Goal: Information Seeking & Learning: Learn about a topic

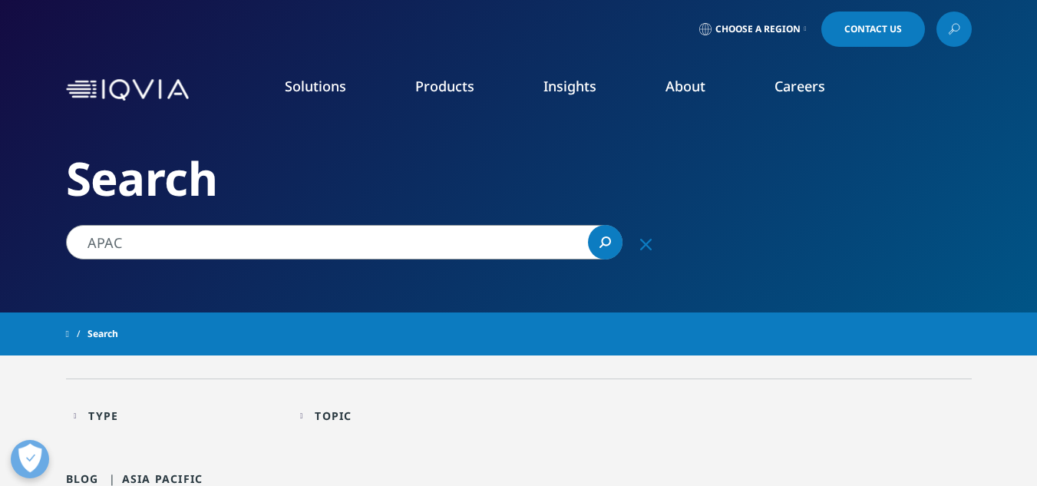
click at [162, 235] on input "APAC" at bounding box center [344, 242] width 557 height 35
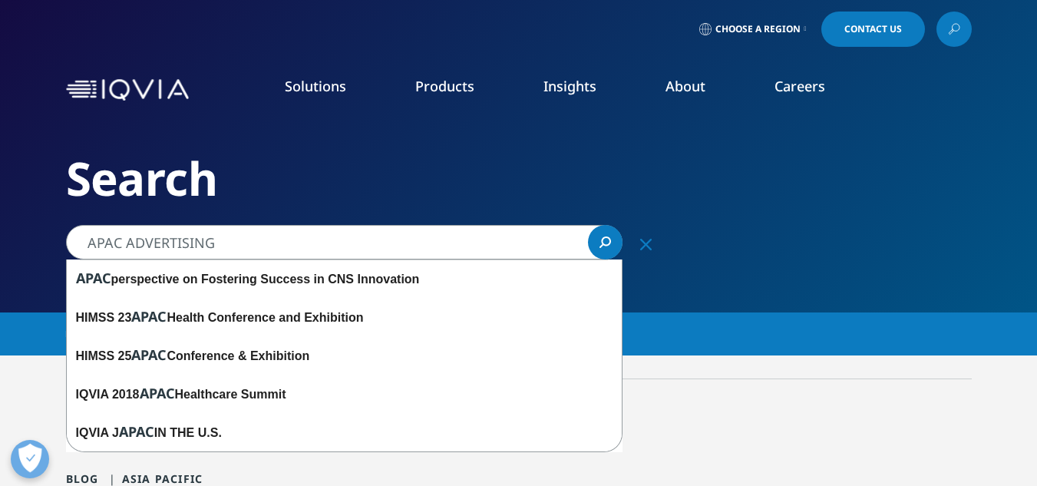
type input "APAC ADVERTISING"
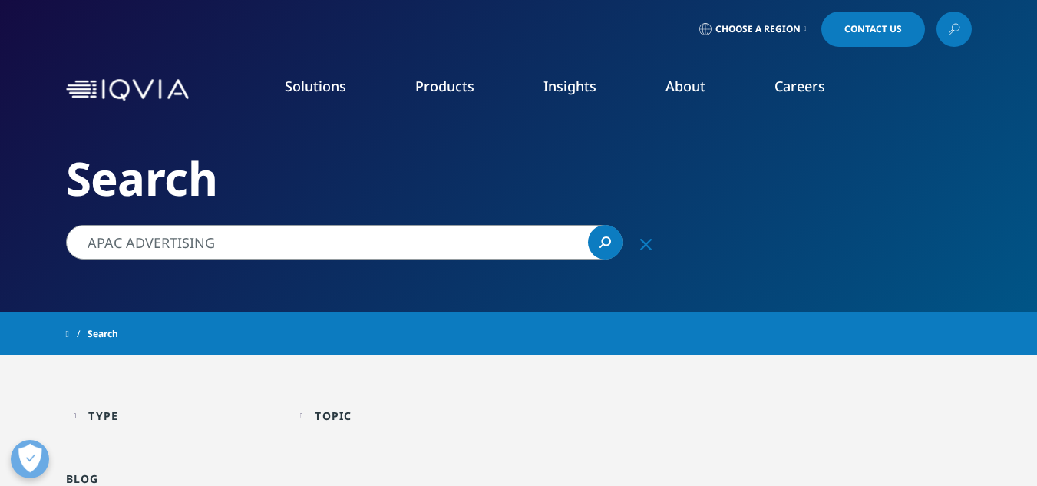
click at [309, 278] on link "SEE LATEST REPORTS" at bounding box center [346, 279] width 200 height 13
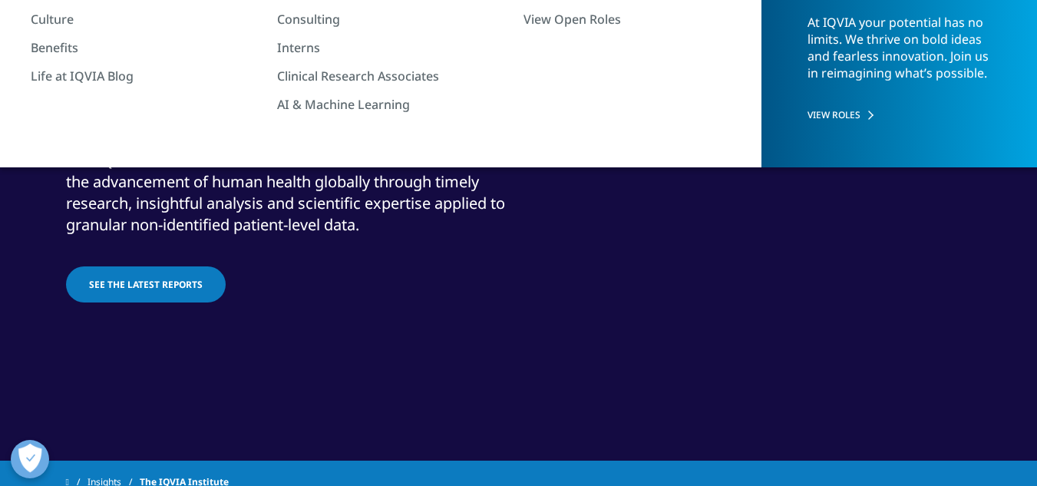
drag, startPoint x: 162, startPoint y: 296, endPoint x: 294, endPoint y: 297, distance: 132.0
click at [162, 297] on link "See the latest reports" at bounding box center [146, 284] width 160 height 36
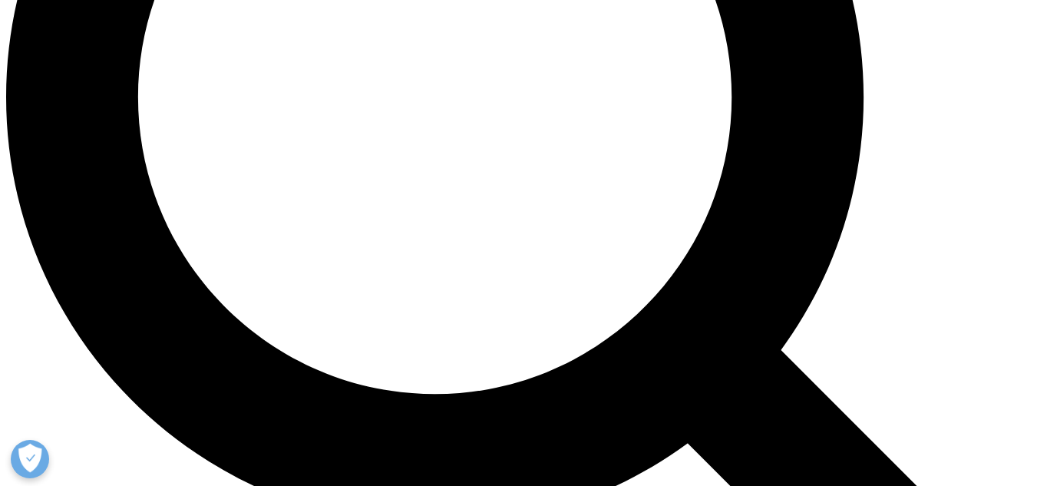
scroll to position [1459, 0]
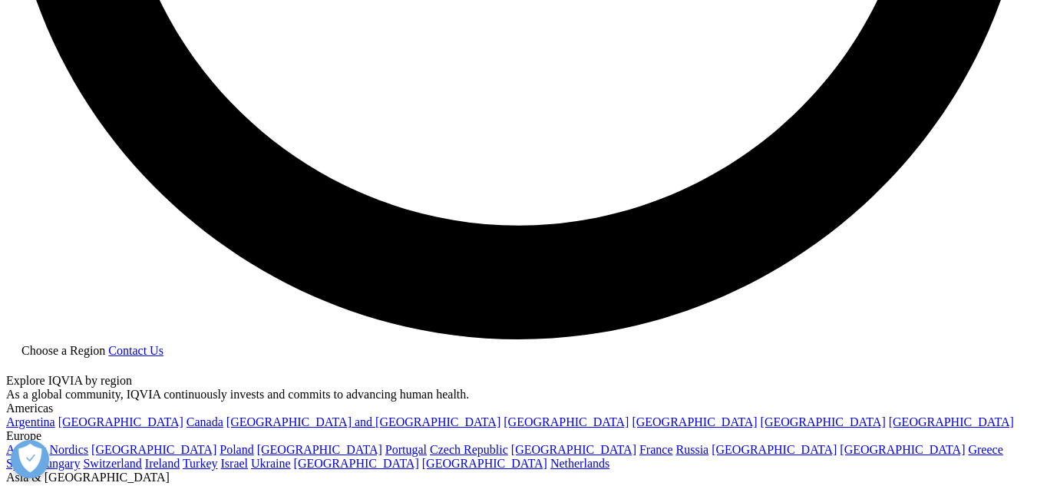
scroll to position [2766, 0]
